Goal: Task Accomplishment & Management: Manage account settings

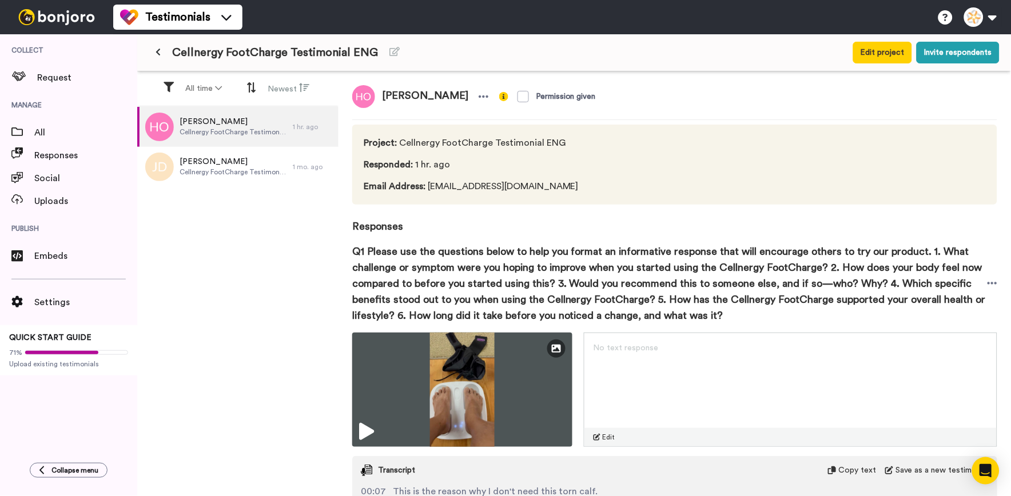
click at [166, 54] on button at bounding box center [158, 52] width 19 height 21
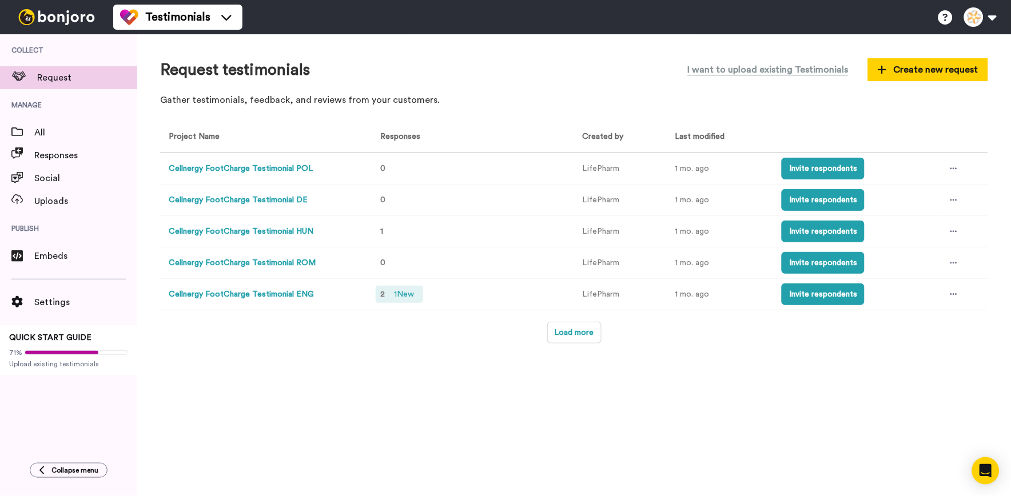
click at [393, 288] on div "2 1 New" at bounding box center [399, 294] width 47 height 17
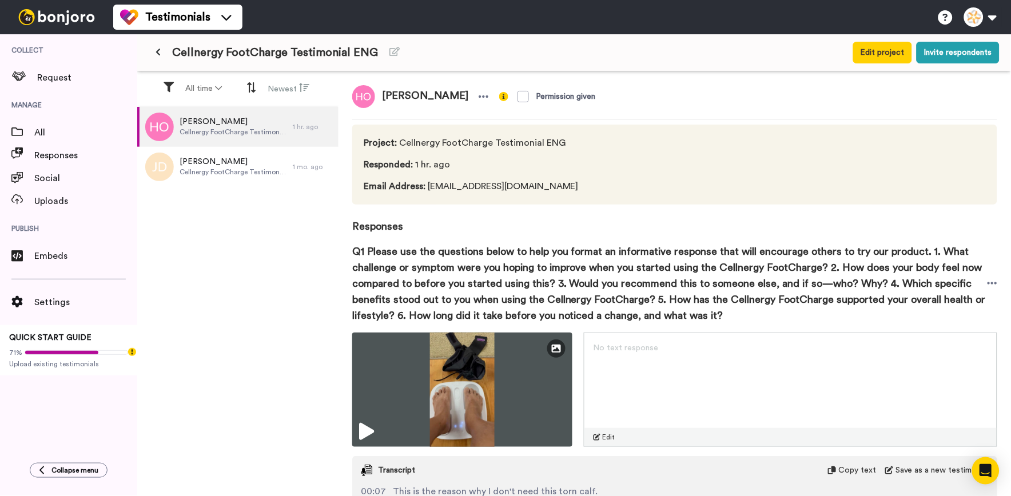
click at [154, 50] on button at bounding box center [158, 52] width 19 height 21
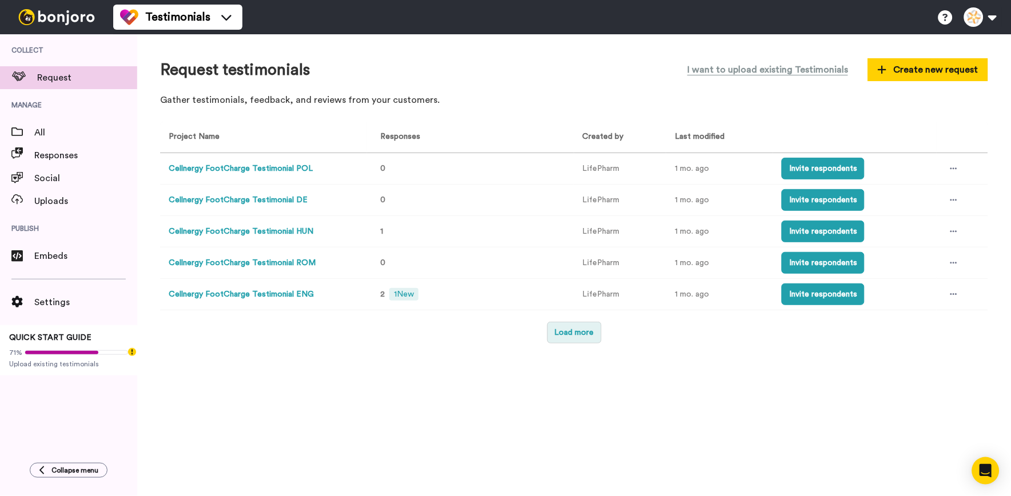
click at [576, 341] on button "Load more" at bounding box center [574, 333] width 54 height 22
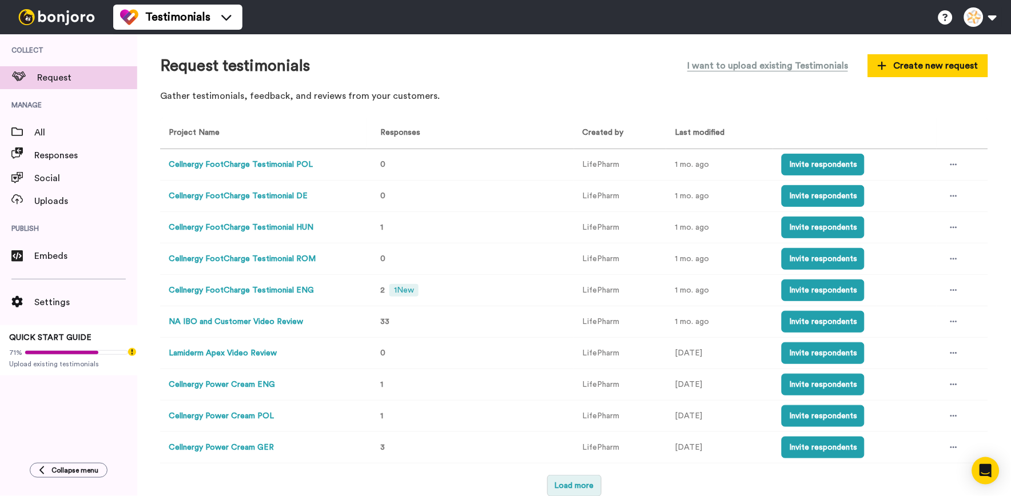
scroll to position [6, 0]
click at [413, 294] on span "1 New" at bounding box center [403, 290] width 29 height 13
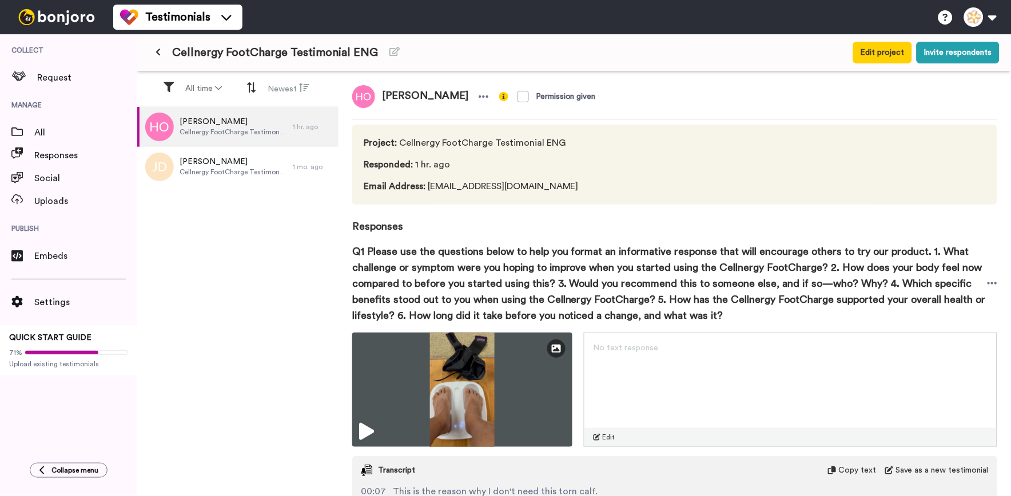
click at [157, 53] on icon at bounding box center [158, 52] width 5 height 8
